Goal: Register for event/course

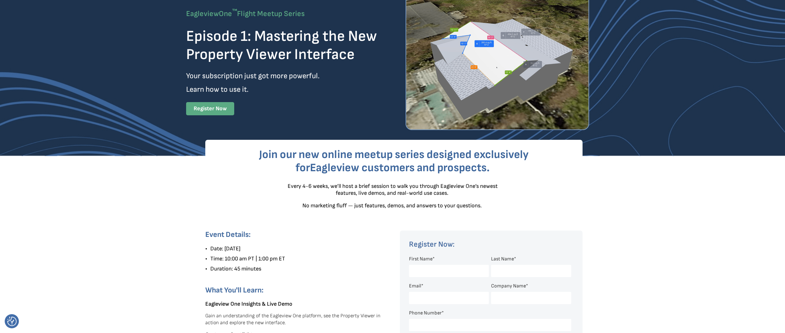
scroll to position [39, 0]
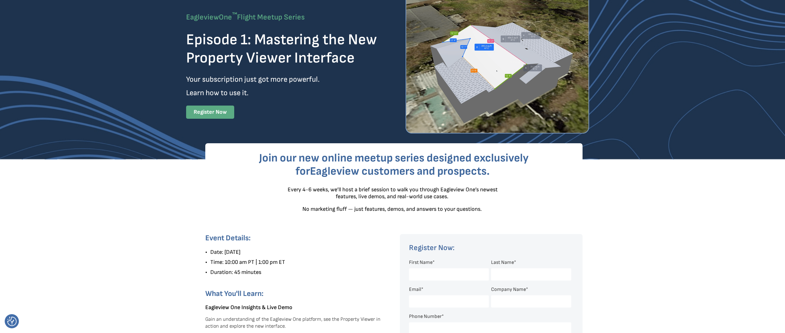
type input "[PERSON_NAME]"
type input "[EMAIL_ADDRESS][DOMAIN_NAME]"
type input "Aventi Group"
type input "5417299611"
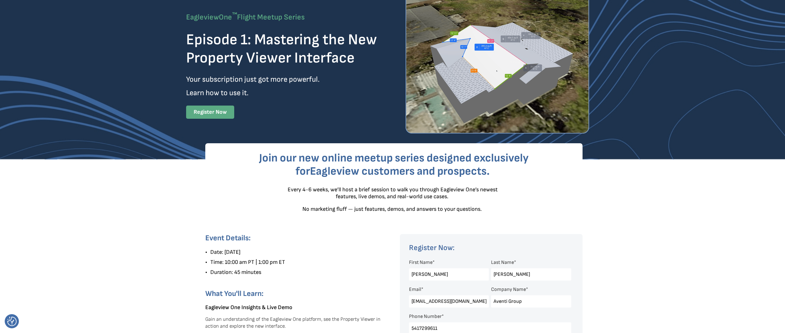
select select "[GEOGRAPHIC_DATA]"
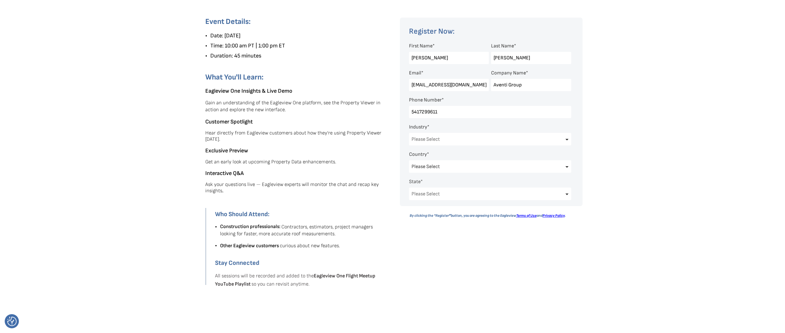
drag, startPoint x: 530, startPoint y: 84, endPoint x: 484, endPoint y: 85, distance: 46.2
click at [484, 85] on fieldset "Email * [EMAIL_ADDRESS][DOMAIN_NAME] Company Name * Aventi Group" at bounding box center [491, 80] width 165 height 27
type input "Eagleview"
type input "[PERSON_NAME][EMAIL_ADDRESS][PERSON_NAME][DOMAIN_NAME]"
select select "Software and Technology"
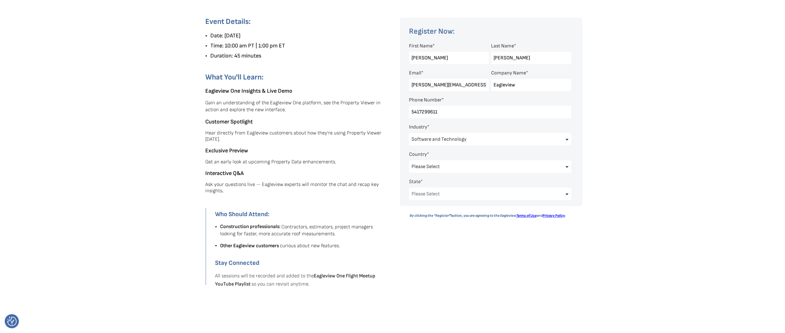
select select "[US_STATE]"
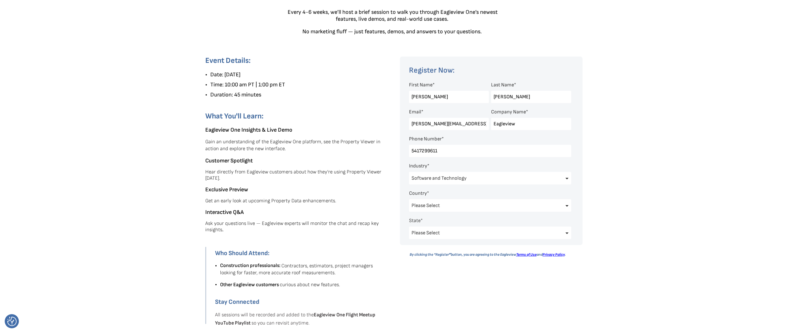
scroll to position [22, 0]
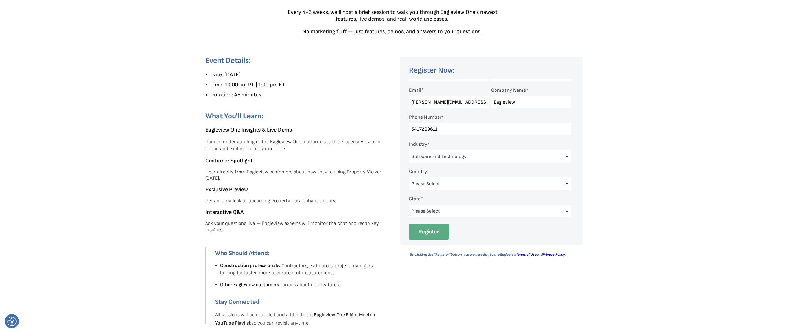
click at [437, 230] on input "Register" at bounding box center [429, 232] width 40 height 16
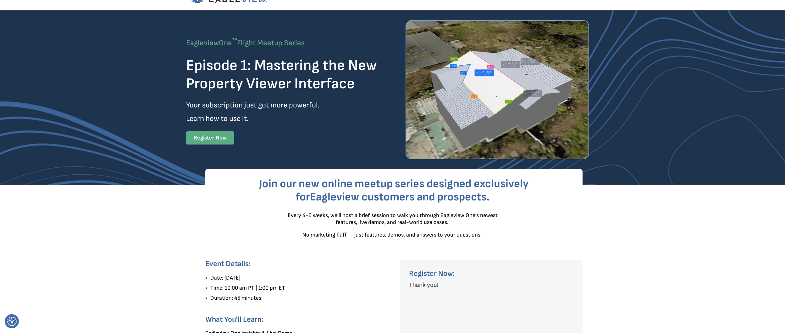
scroll to position [0, 0]
